Goal: Task Accomplishment & Management: Manage account settings

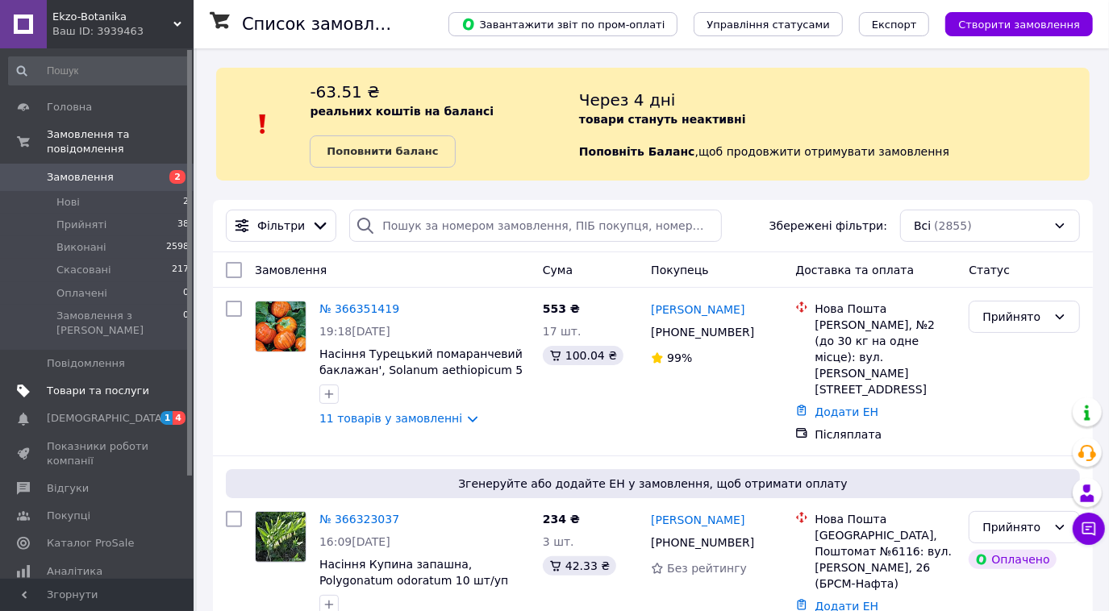
click at [73, 384] on span "Товари та послуги" at bounding box center [98, 391] width 102 height 15
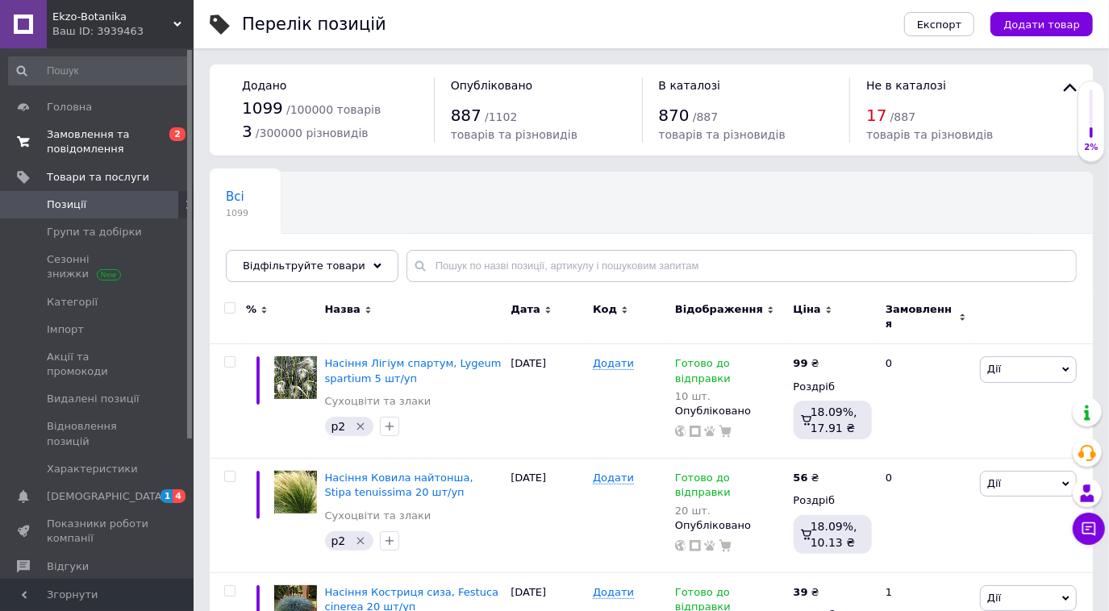
click at [74, 139] on span "Замовлення та повідомлення" at bounding box center [98, 141] width 102 height 29
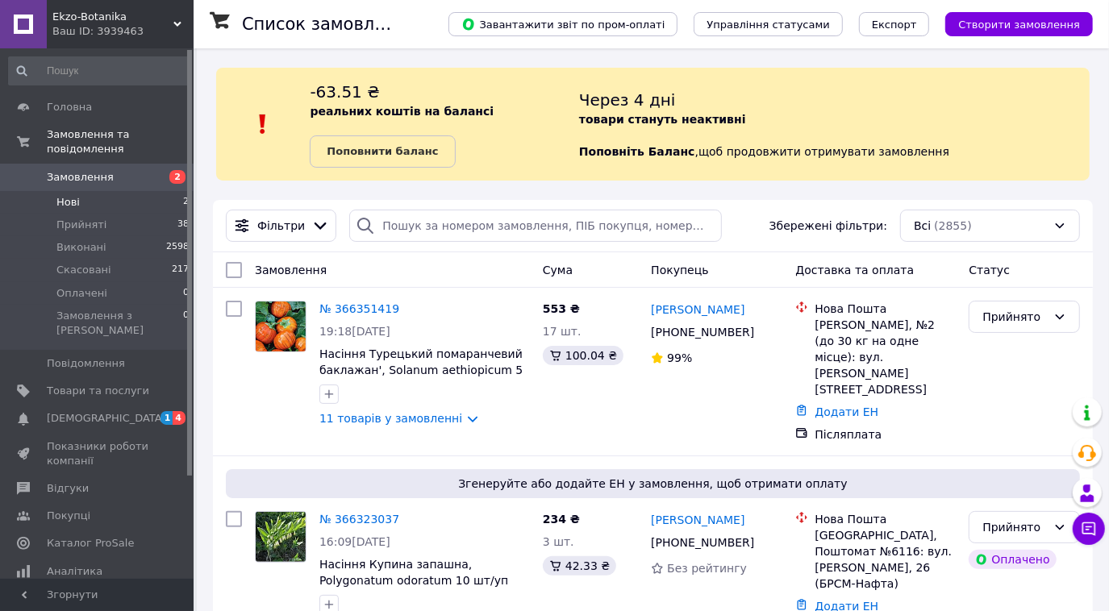
click at [97, 191] on li "Нові 2" at bounding box center [99, 202] width 198 height 23
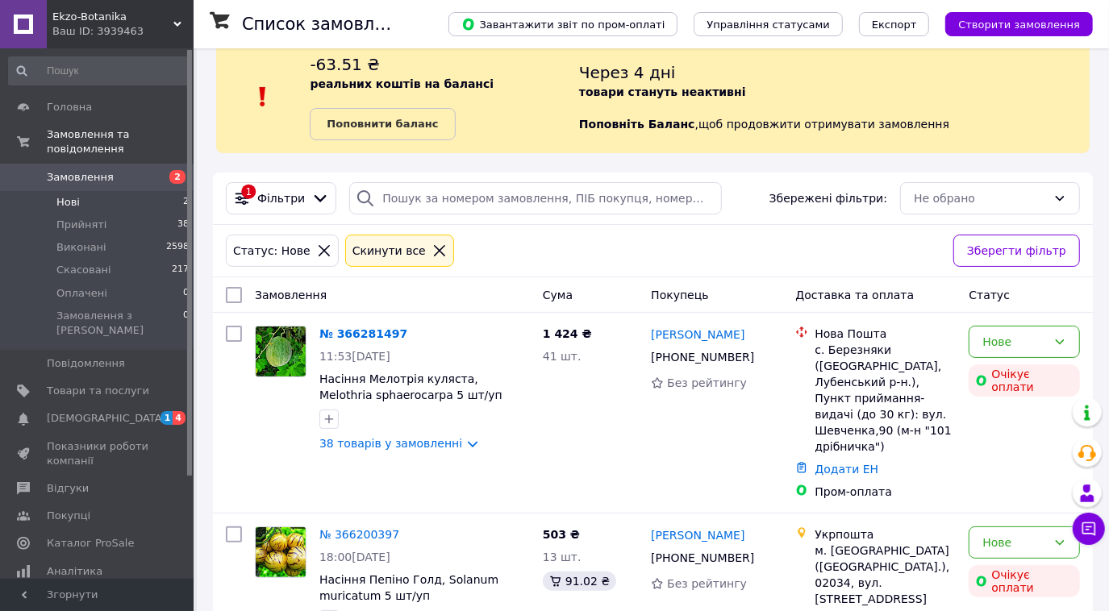
scroll to position [81, 0]
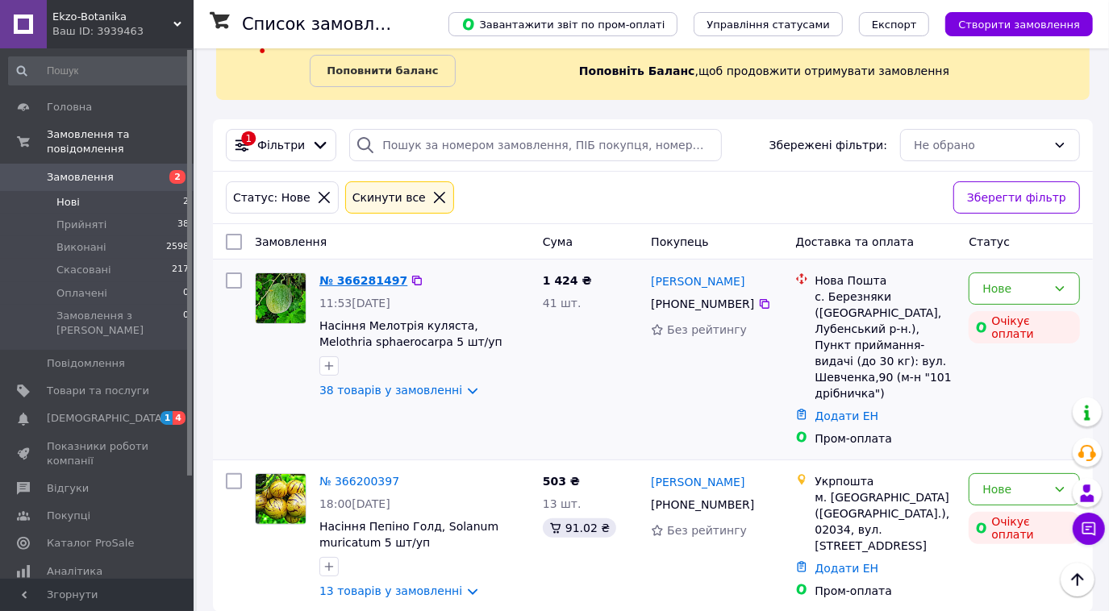
click at [371, 282] on link "№ 366281497" at bounding box center [363, 280] width 88 height 13
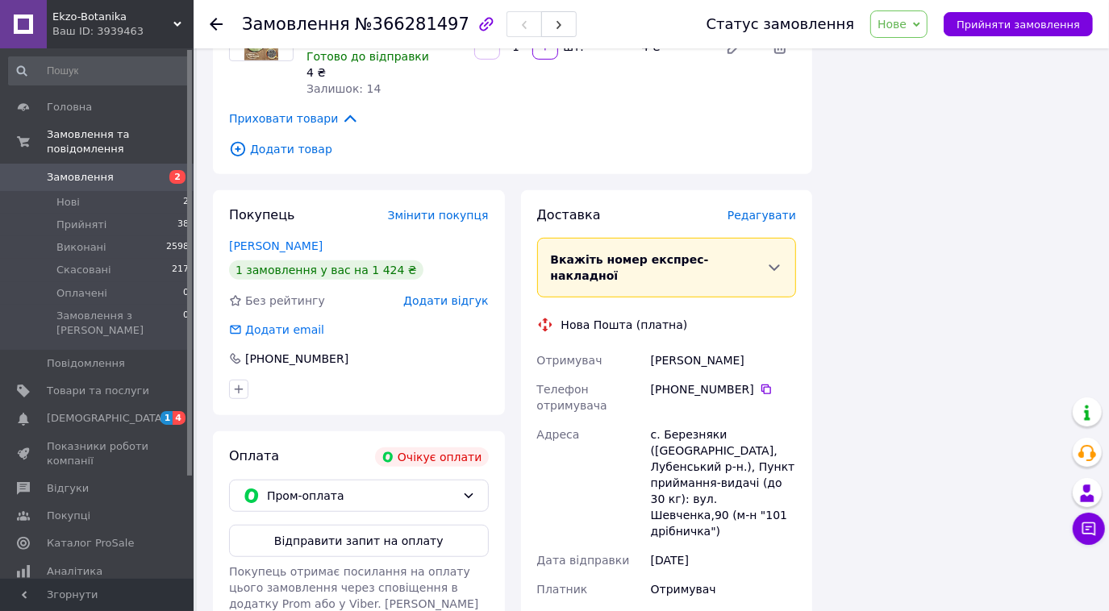
scroll to position [4565, 0]
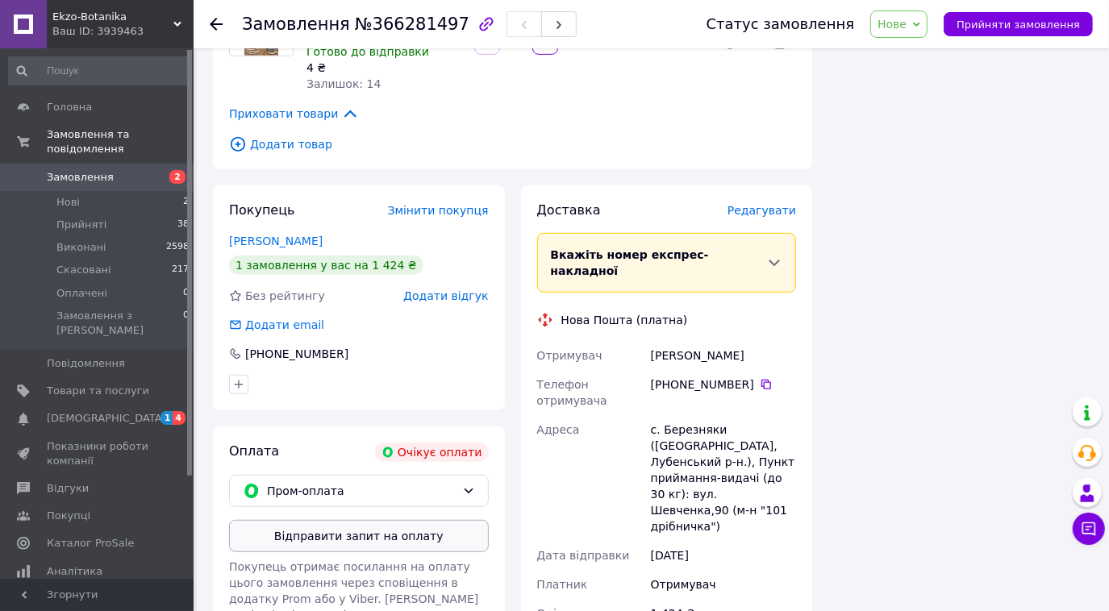
click at [329, 520] on button "Відправити запит на оплату" at bounding box center [359, 536] width 260 height 32
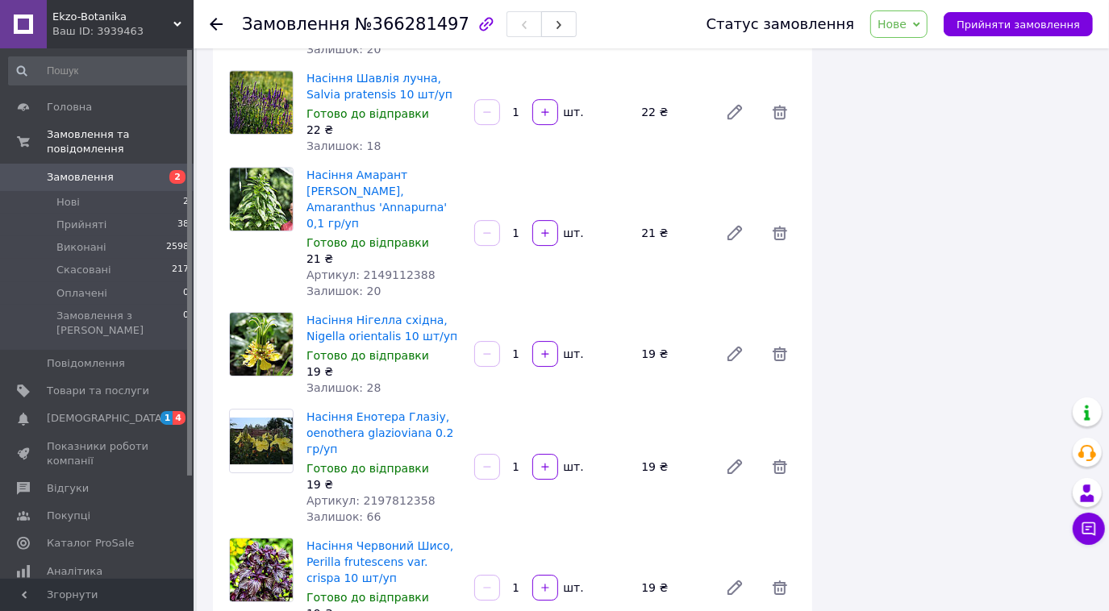
scroll to position [3318, 0]
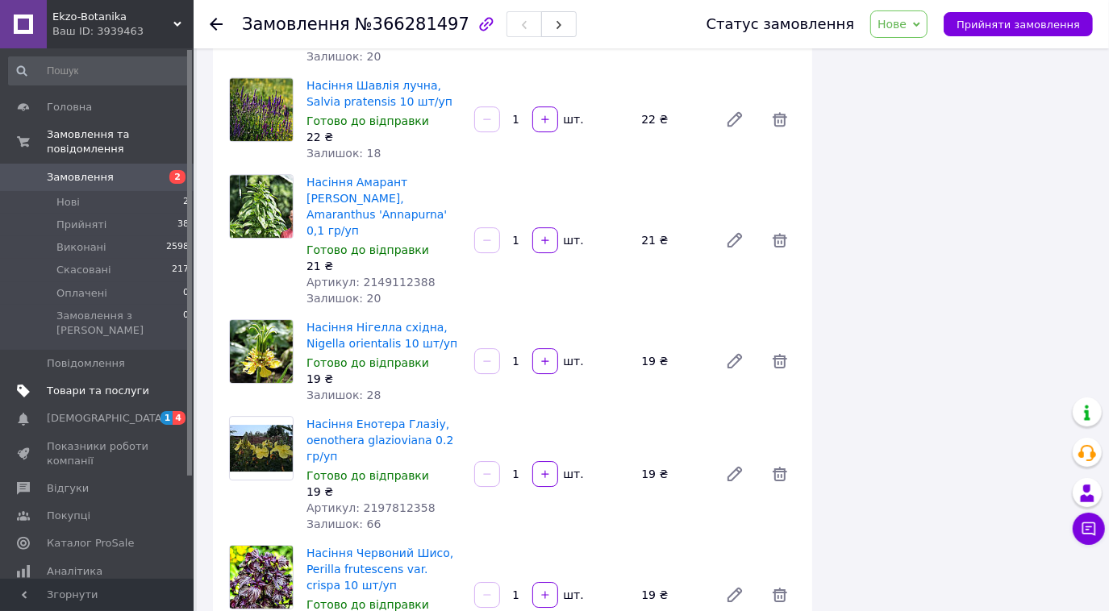
click at [71, 377] on link "Товари та послуги" at bounding box center [99, 390] width 198 height 27
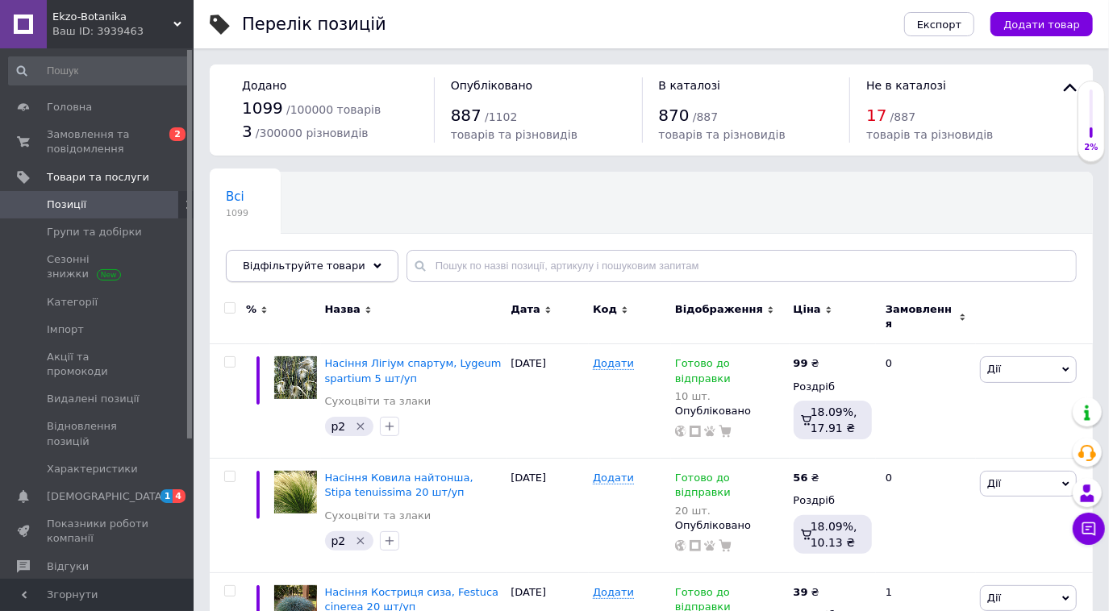
click at [314, 255] on div "Відфільтруйте товари" at bounding box center [312, 266] width 173 height 32
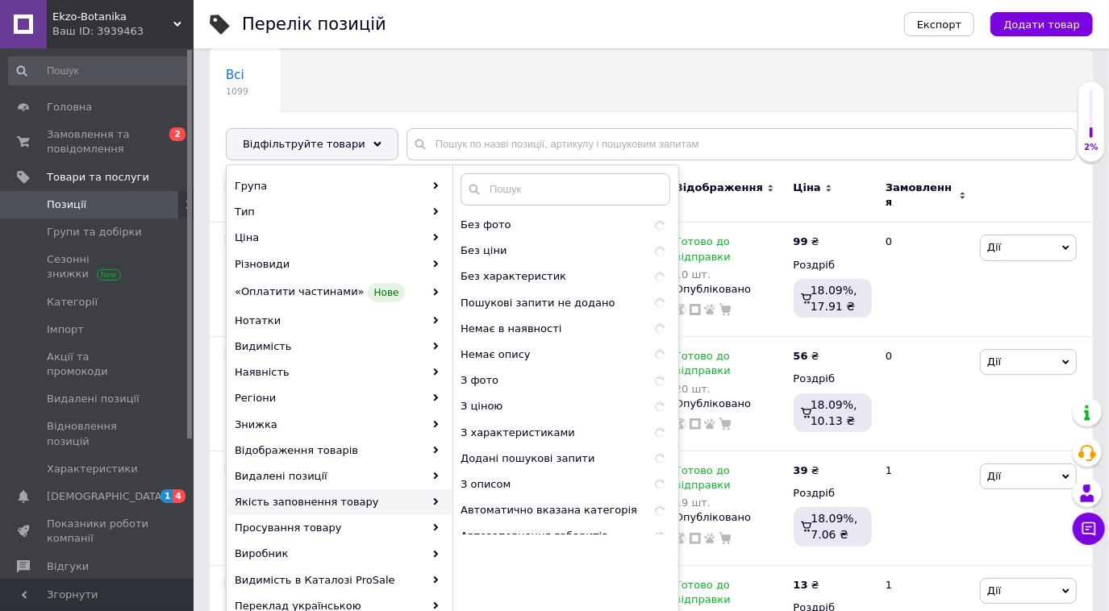
scroll to position [146, 0]
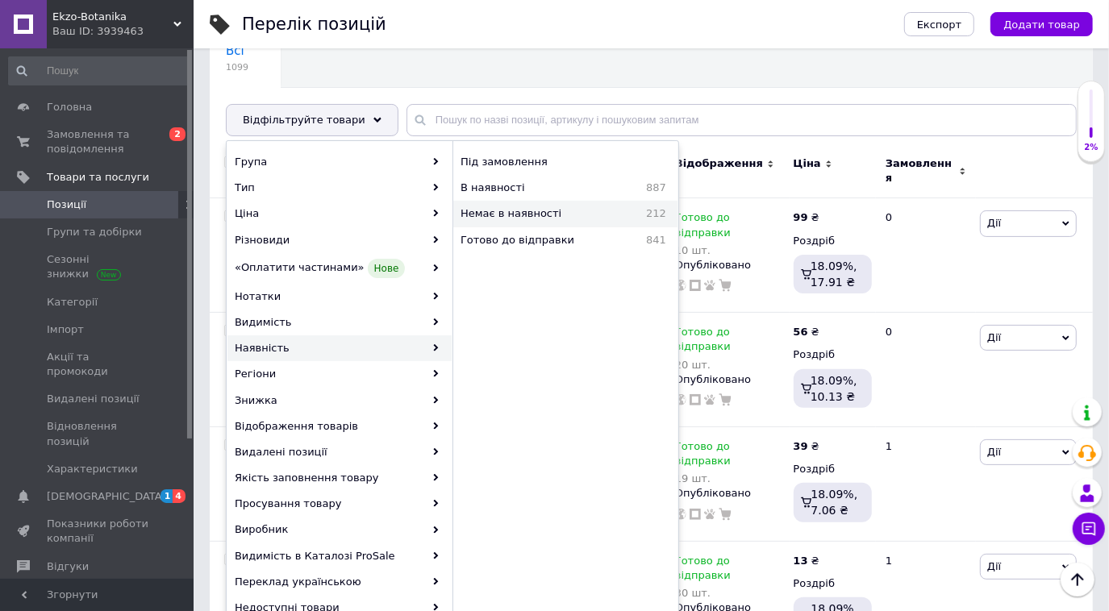
click at [552, 206] on span "Немає в наявності" at bounding box center [540, 213] width 161 height 15
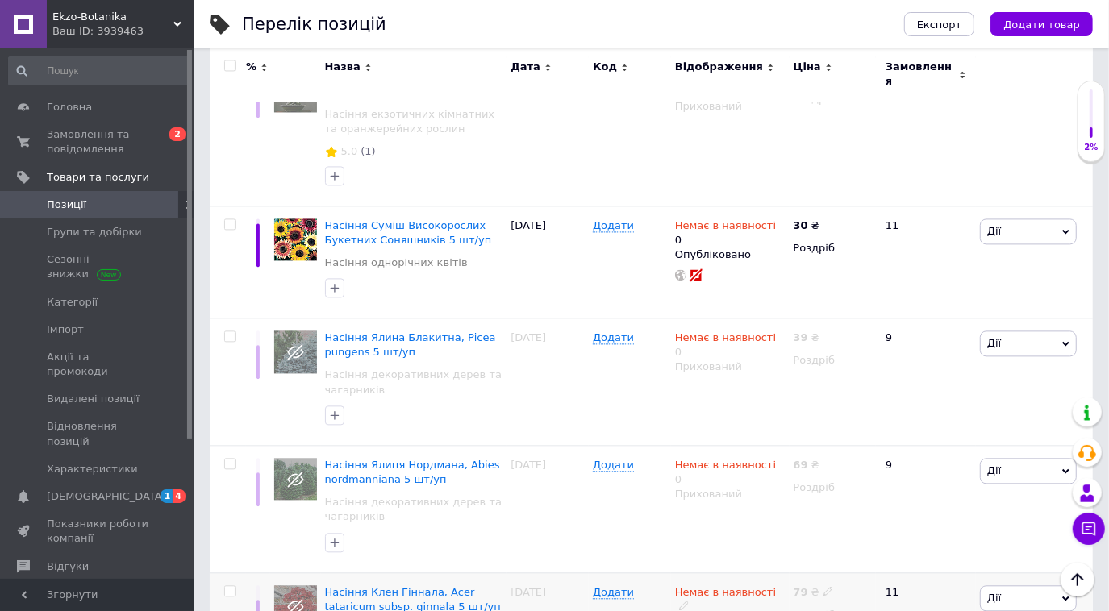
scroll to position [2199, 0]
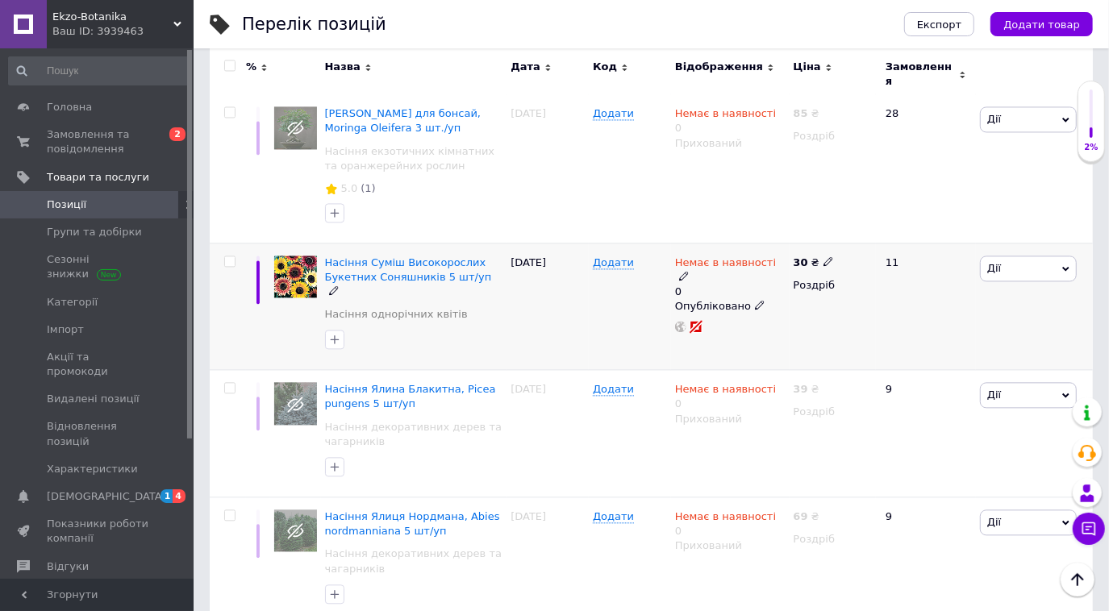
click at [689, 271] on icon at bounding box center [684, 276] width 10 height 10
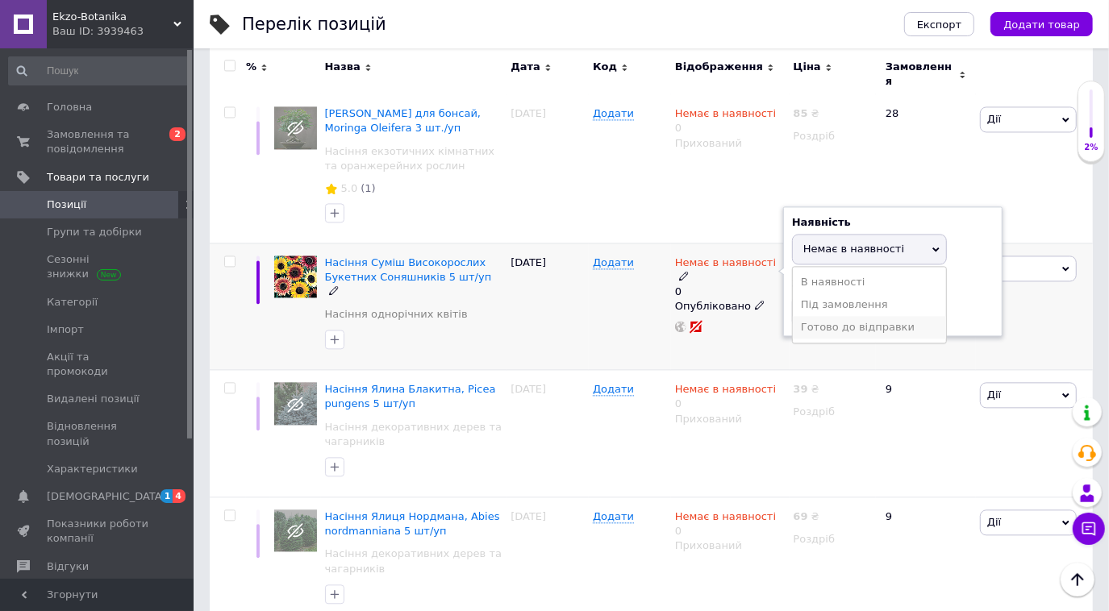
click at [808, 316] on li "Готово до відправки" at bounding box center [869, 327] width 153 height 23
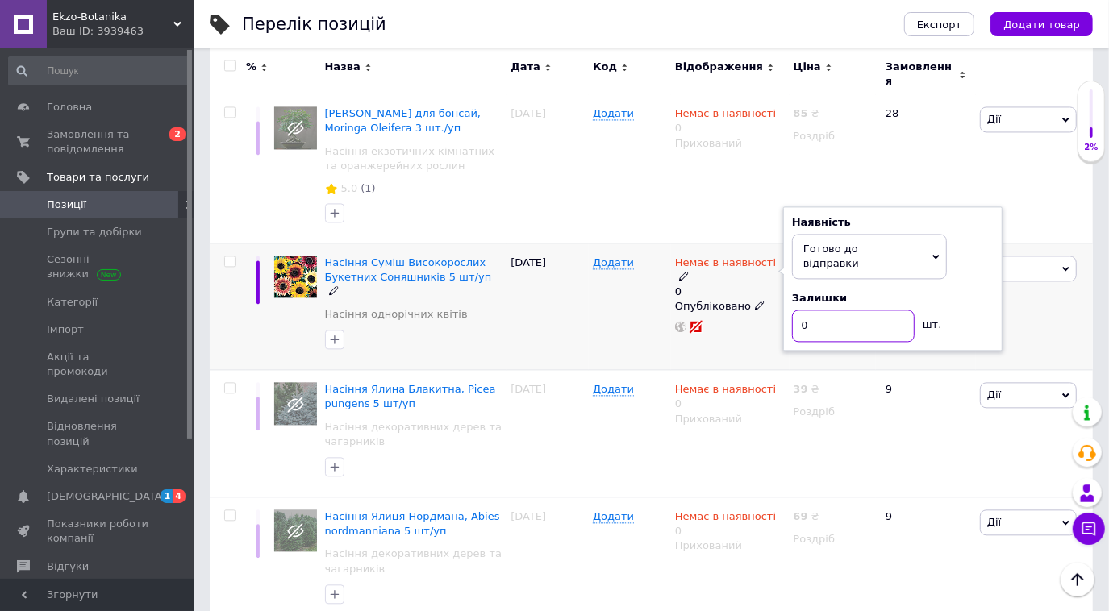
click at [803, 310] on input "0" at bounding box center [853, 326] width 123 height 32
type input "2"
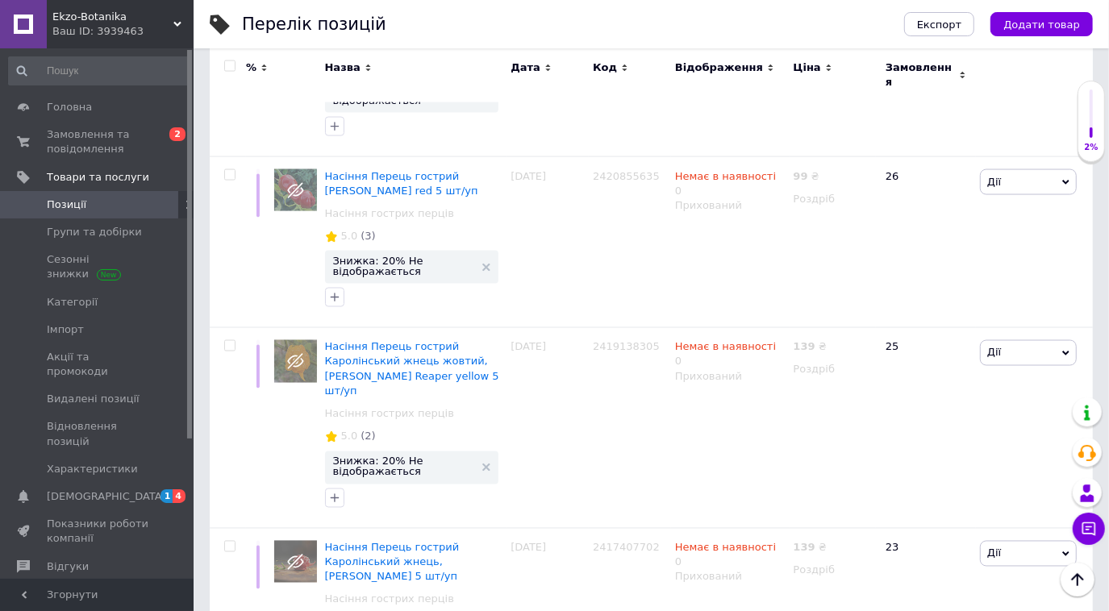
scroll to position [13914, 0]
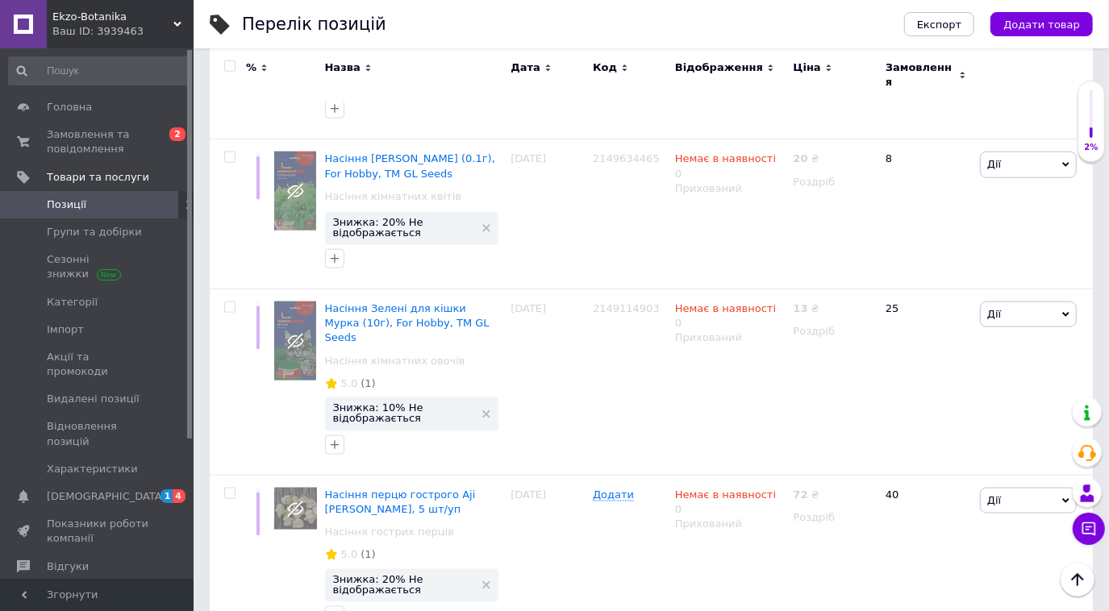
scroll to position [13547, 0]
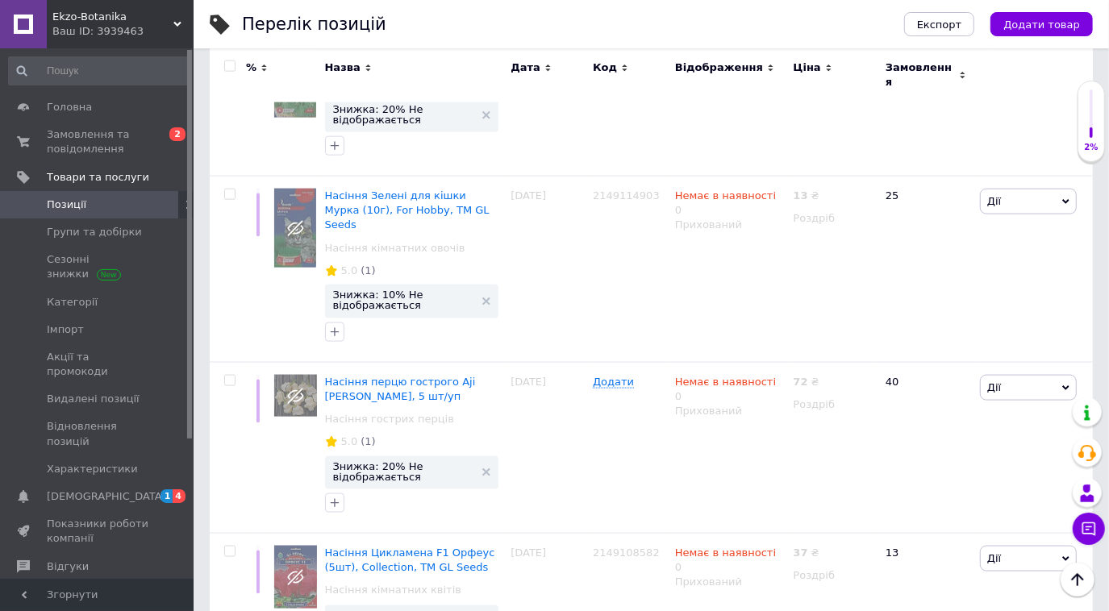
click at [47, 560] on span "Відгуки" at bounding box center [68, 567] width 42 height 15
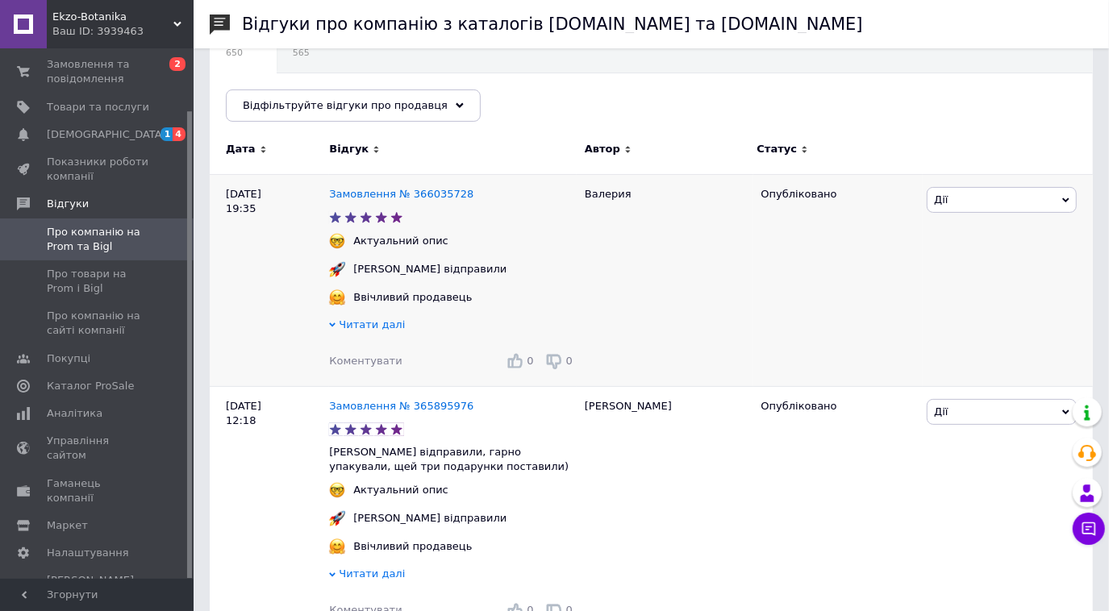
scroll to position [219, 0]
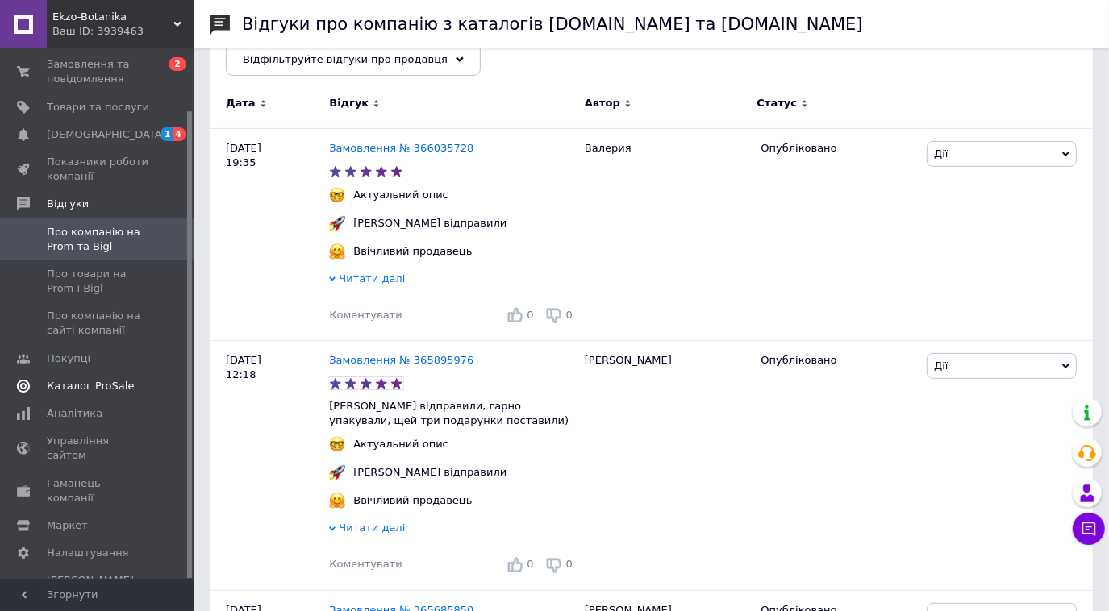
click at [74, 385] on span "Каталог ProSale" at bounding box center [90, 386] width 87 height 15
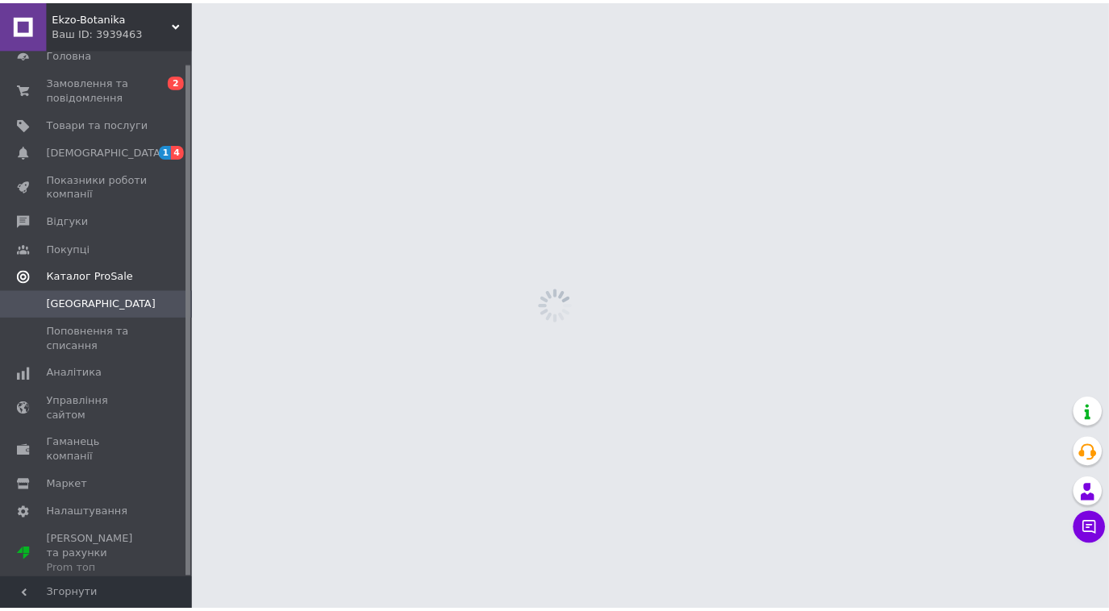
scroll to position [13, 0]
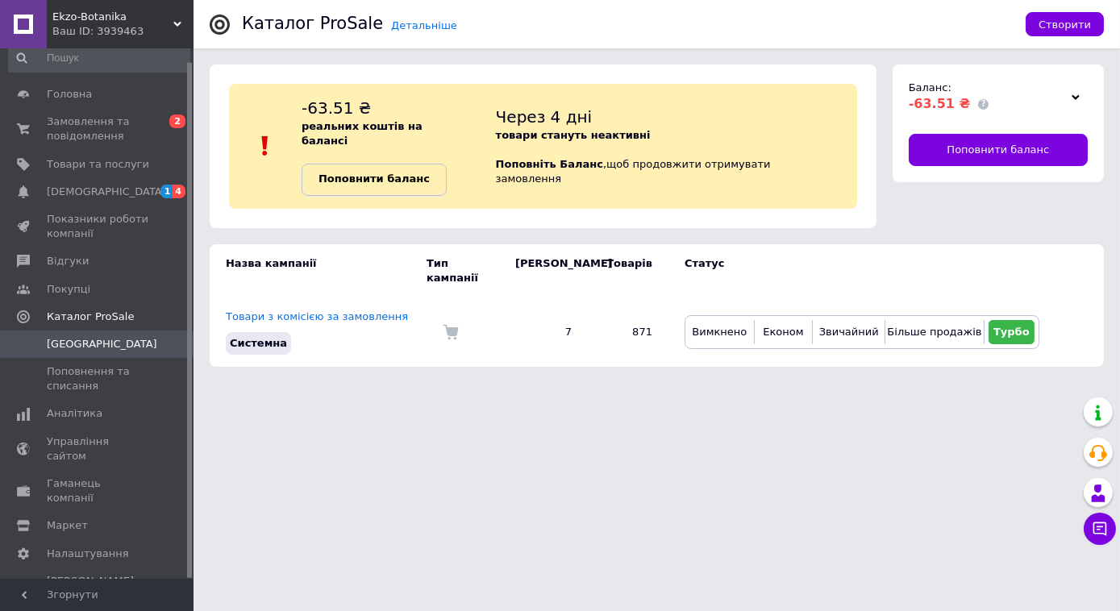
click at [402, 173] on b "Поповнити баланс" at bounding box center [374, 179] width 111 height 12
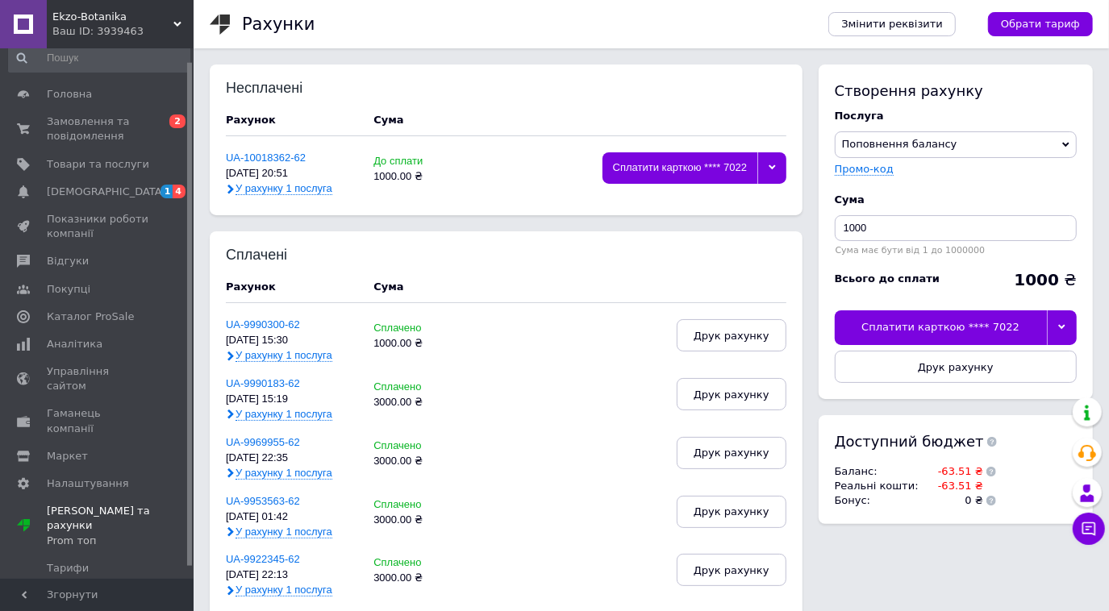
click at [769, 161] on div at bounding box center [771, 167] width 29 height 31
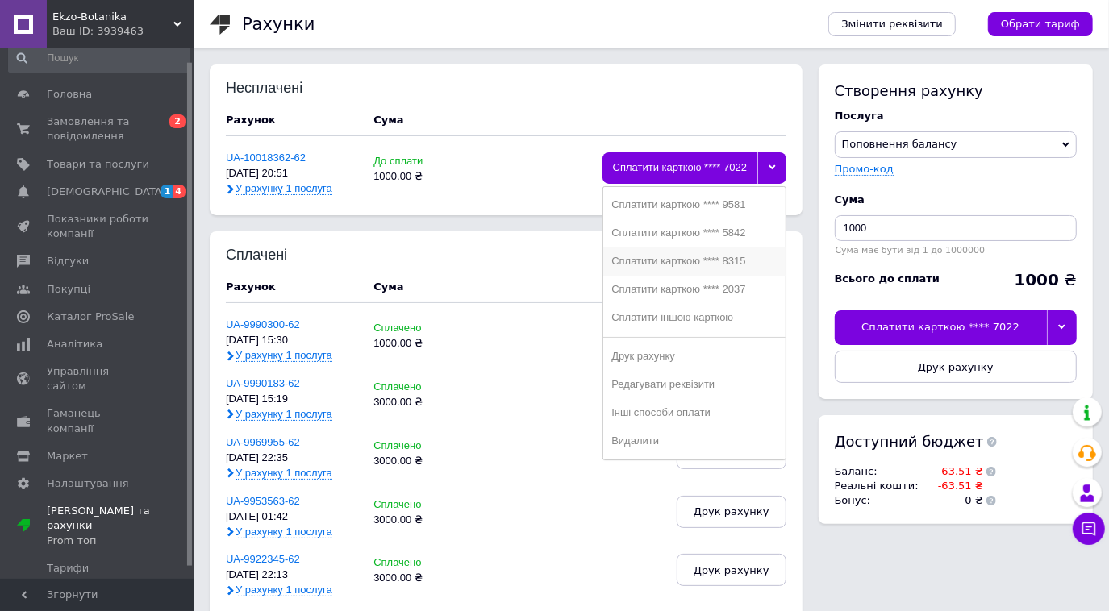
click at [717, 269] on li "Сплатити карткою **** 8315" at bounding box center [693, 262] width 181 height 28
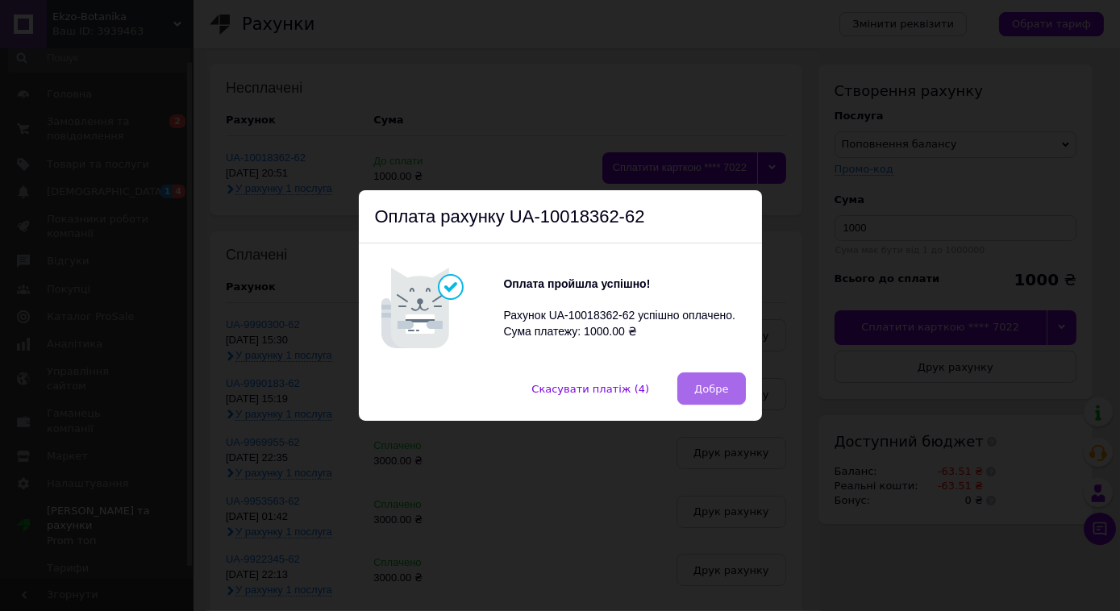
click at [706, 390] on span "Добре" at bounding box center [711, 389] width 34 height 12
